Goal: Transaction & Acquisition: Purchase product/service

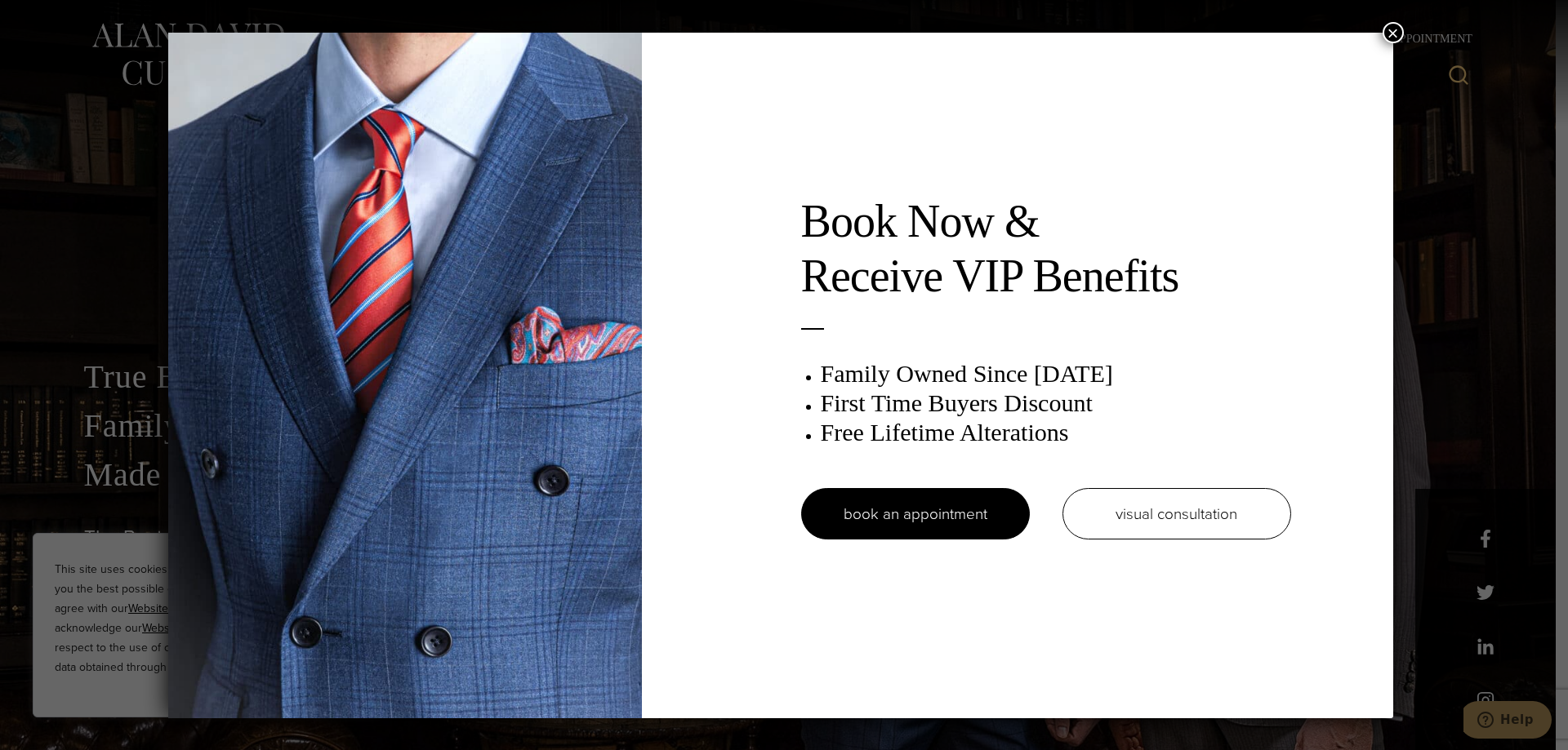
click at [1393, 31] on button "×" at bounding box center [1393, 32] width 21 height 21
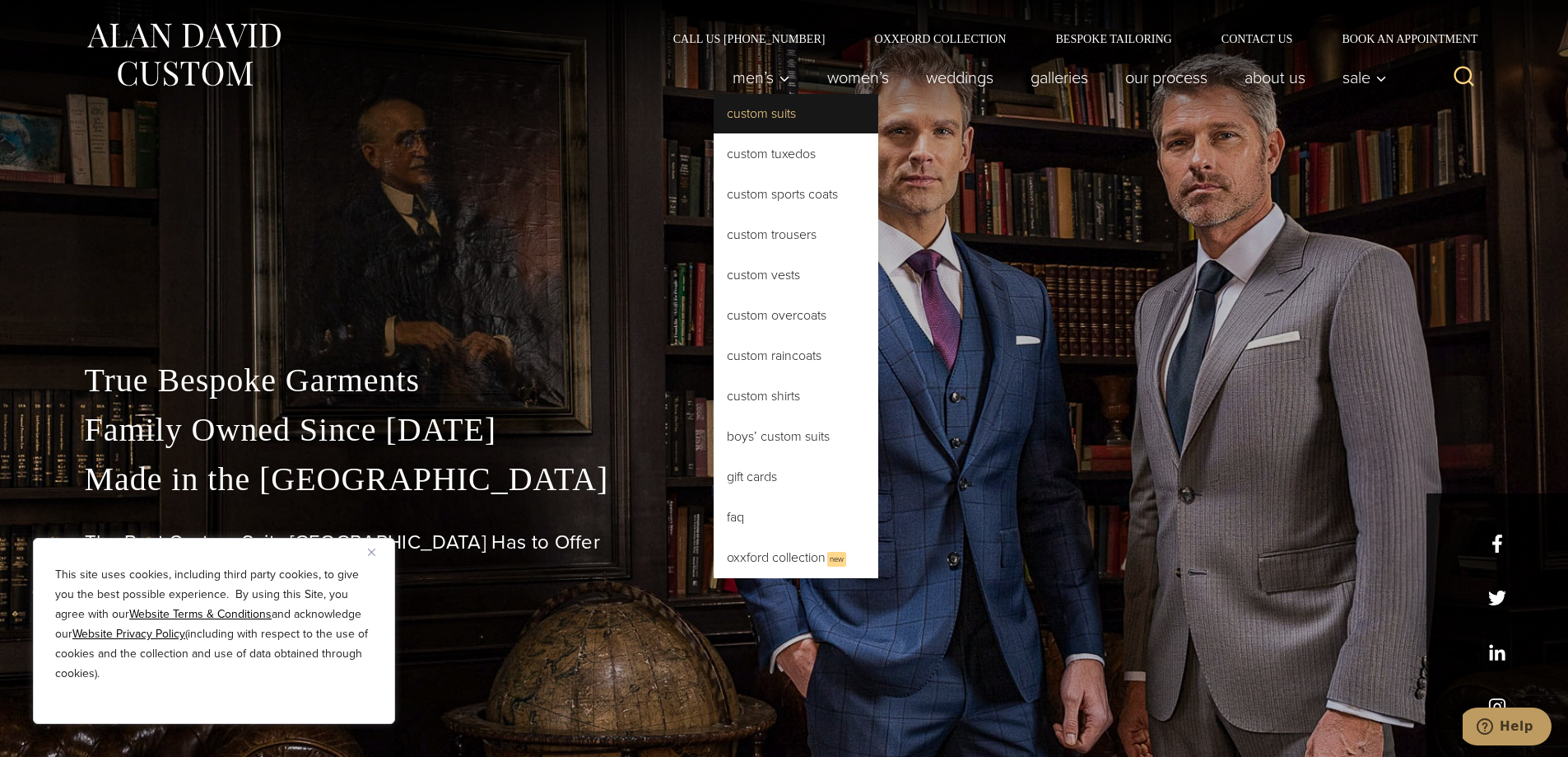
click at [754, 114] on link "Custom Suits" at bounding box center [796, 113] width 165 height 39
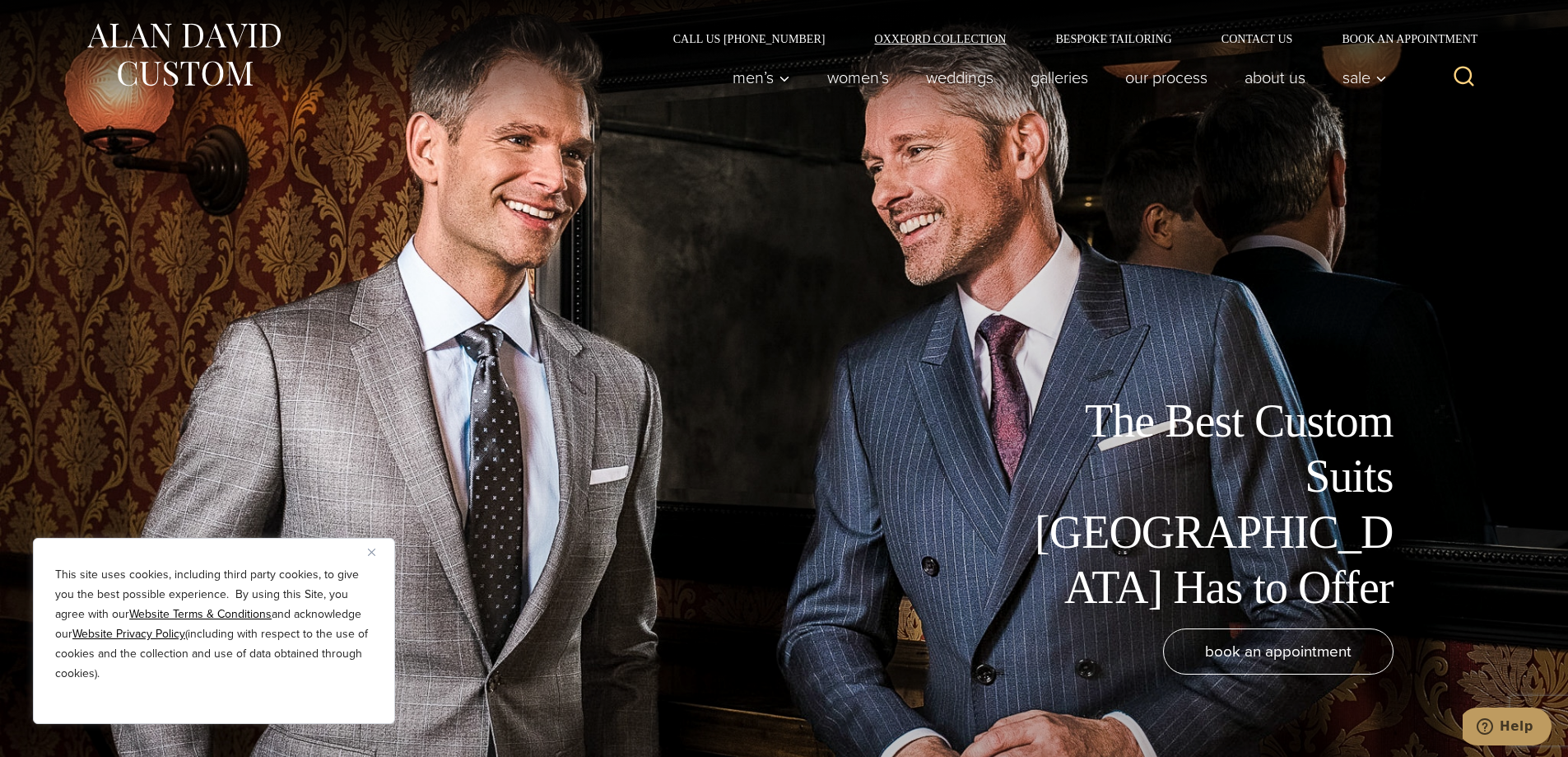
click at [940, 33] on link "Oxxford Collection" at bounding box center [939, 38] width 181 height 11
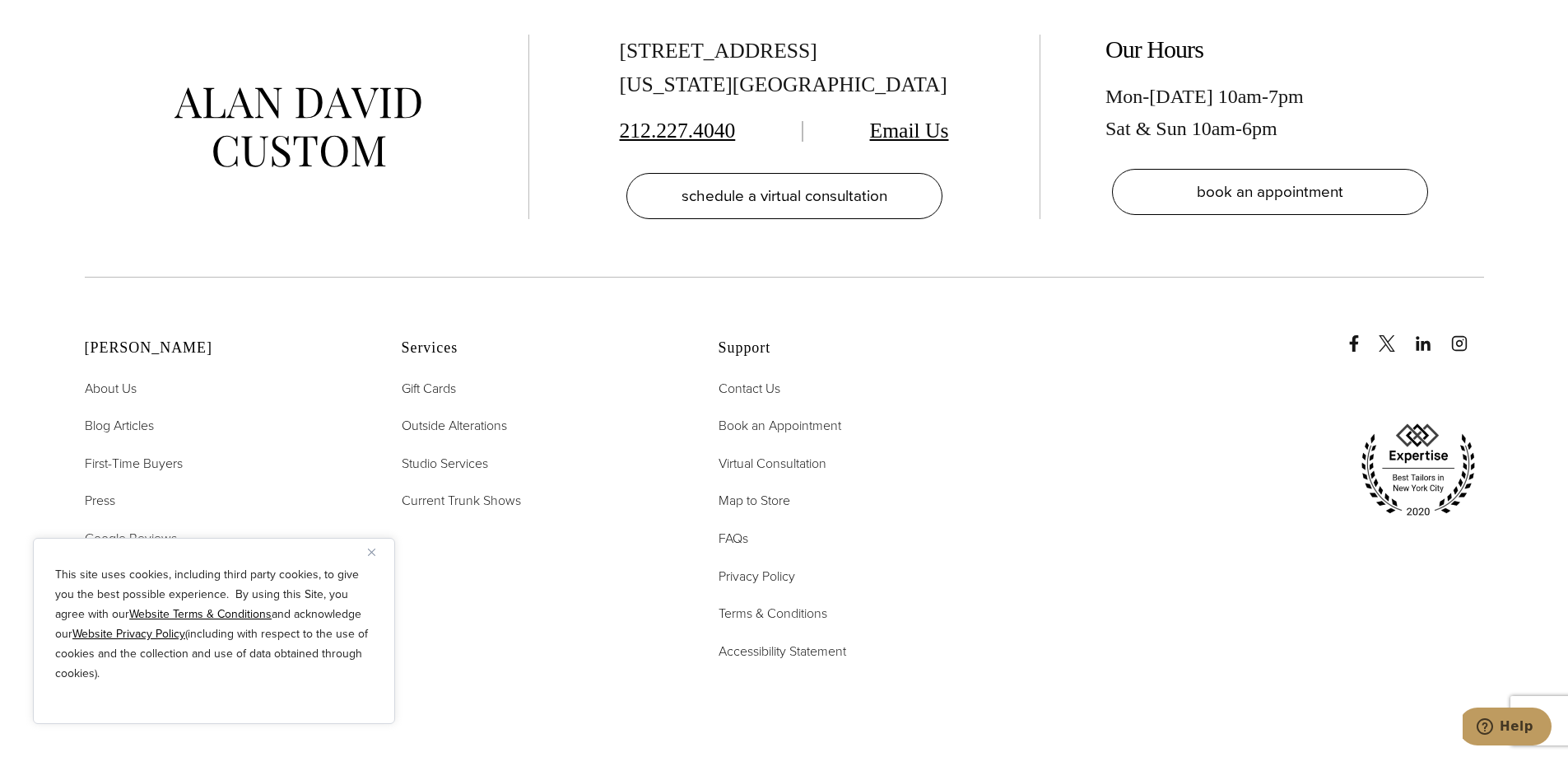
scroll to position [7079, 0]
